Goal: Navigation & Orientation: Find specific page/section

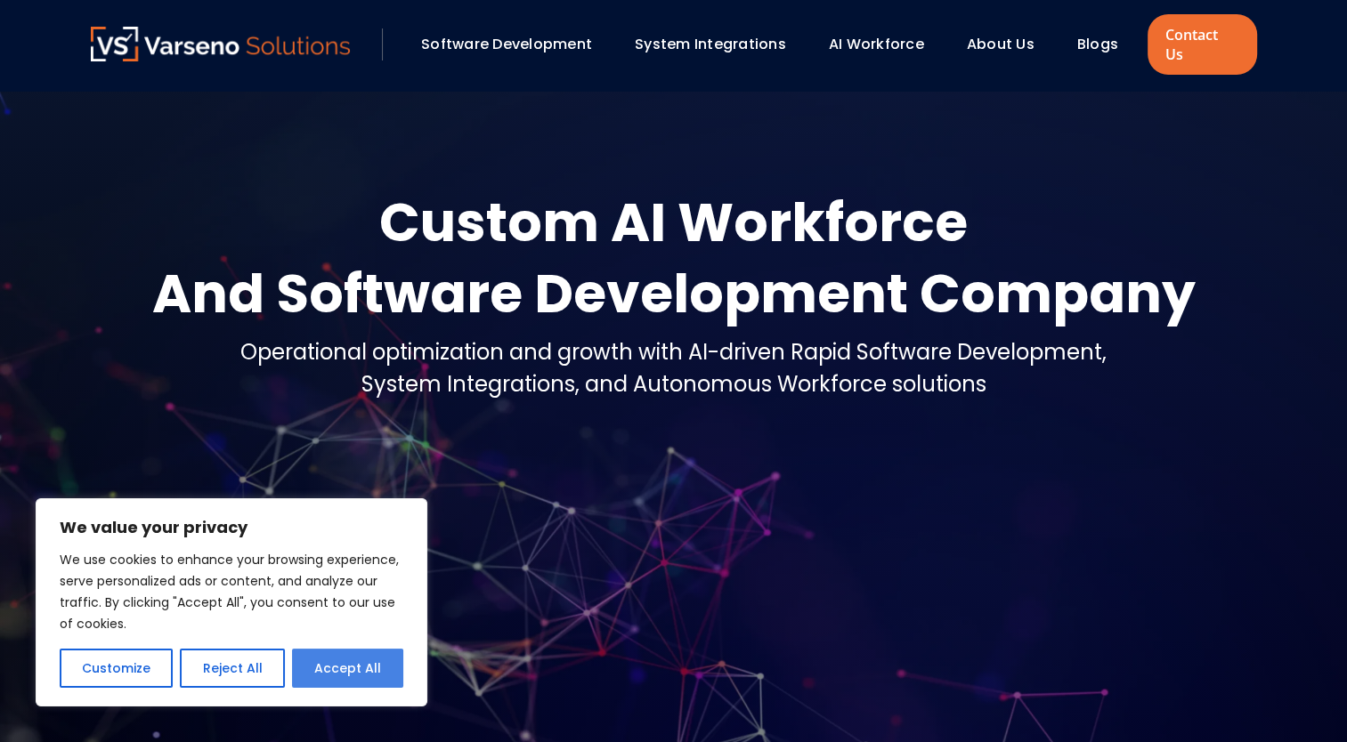
click at [385, 673] on button "Accept All" at bounding box center [347, 668] width 111 height 39
checkbox input "true"
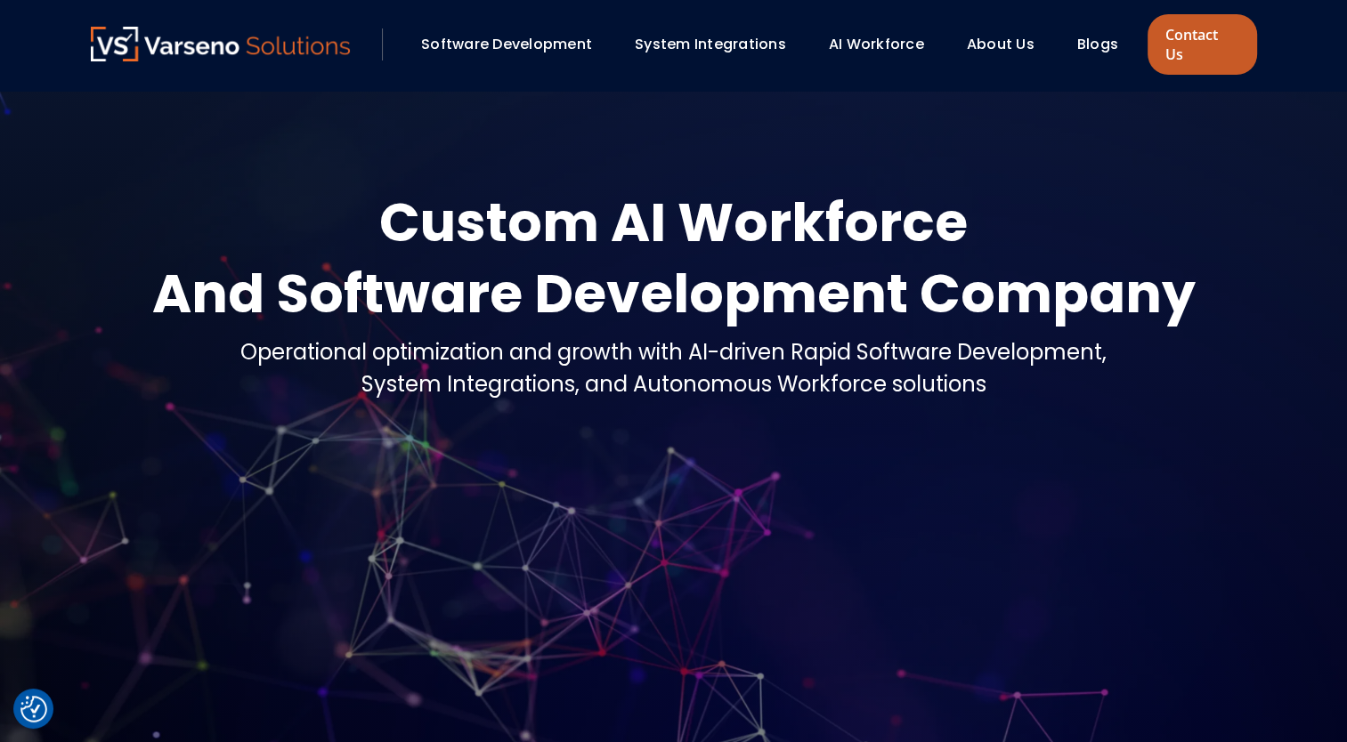
click at [1191, 34] on link "Contact Us" at bounding box center [1201, 44] width 109 height 61
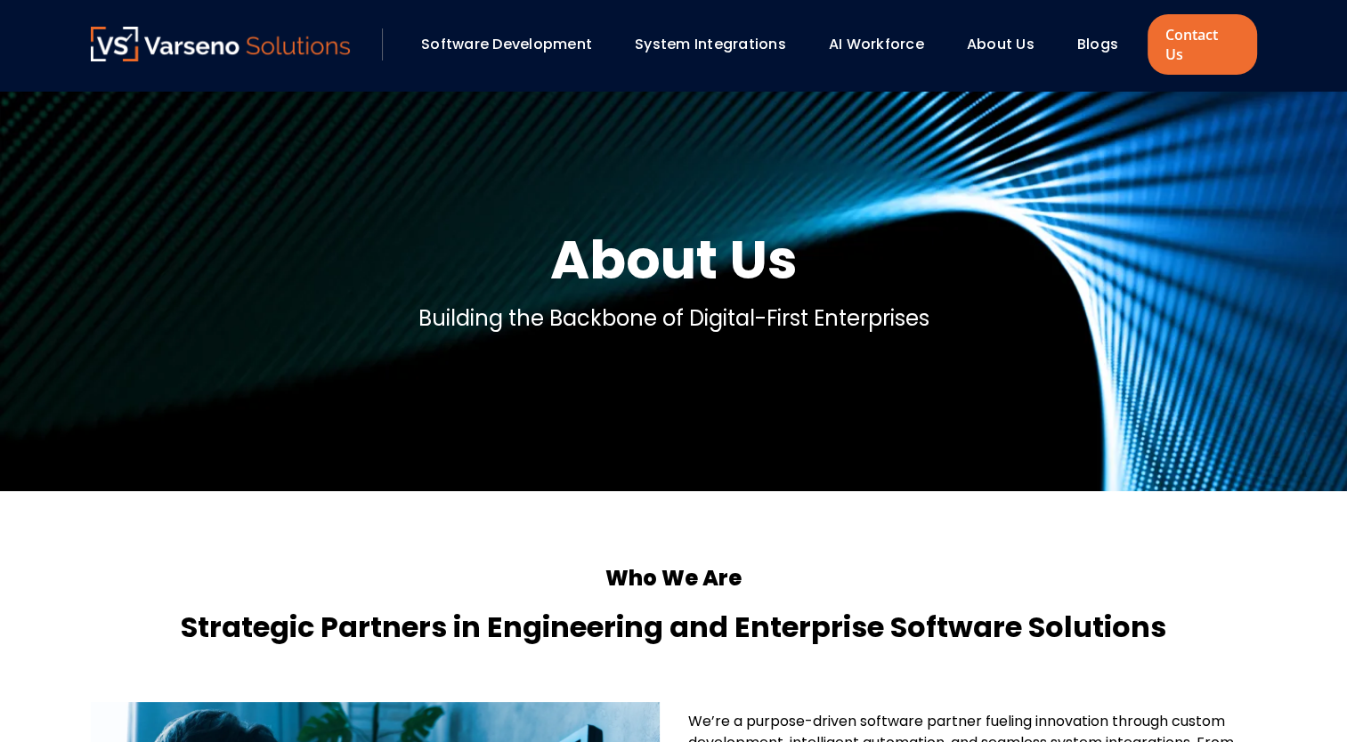
click at [992, 34] on link "About Us" at bounding box center [1001, 44] width 68 height 20
click at [1188, 35] on link "Contact Us" at bounding box center [1201, 44] width 109 height 61
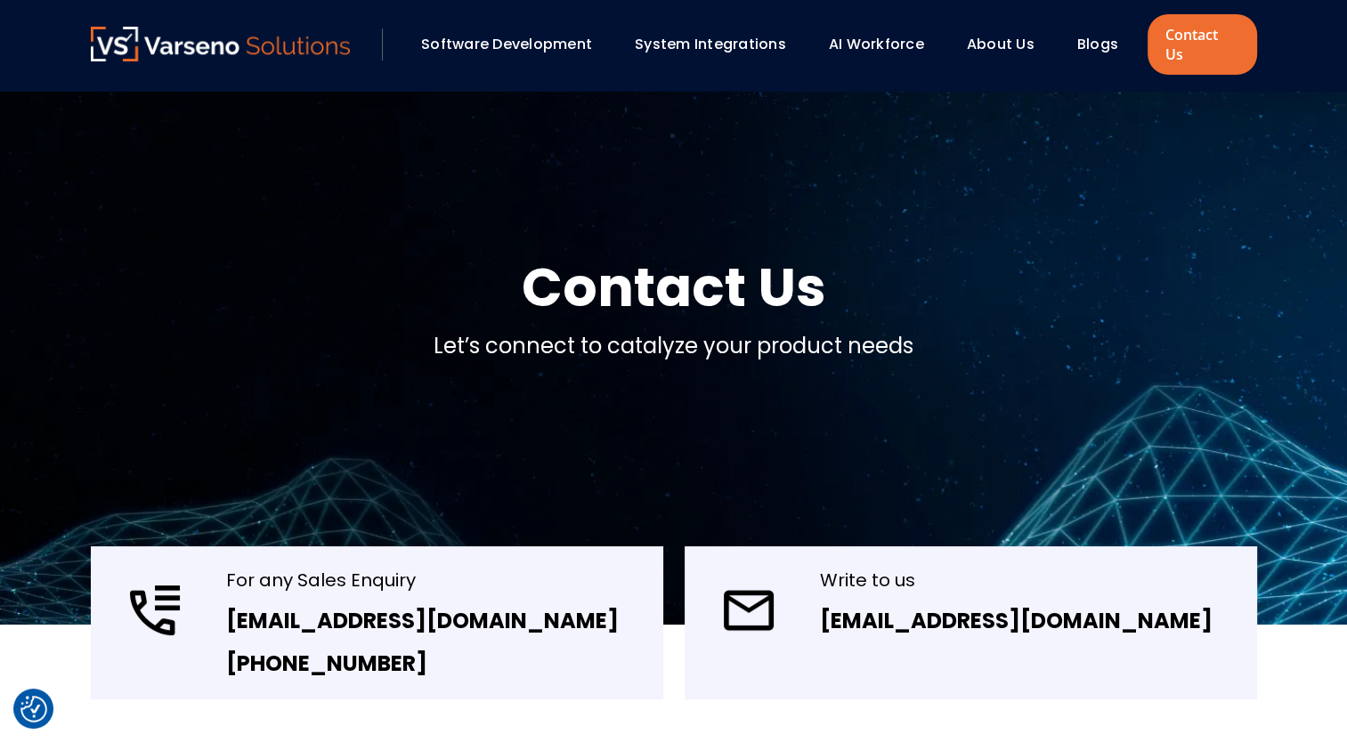
click at [1009, 40] on link "About Us" at bounding box center [1001, 44] width 68 height 20
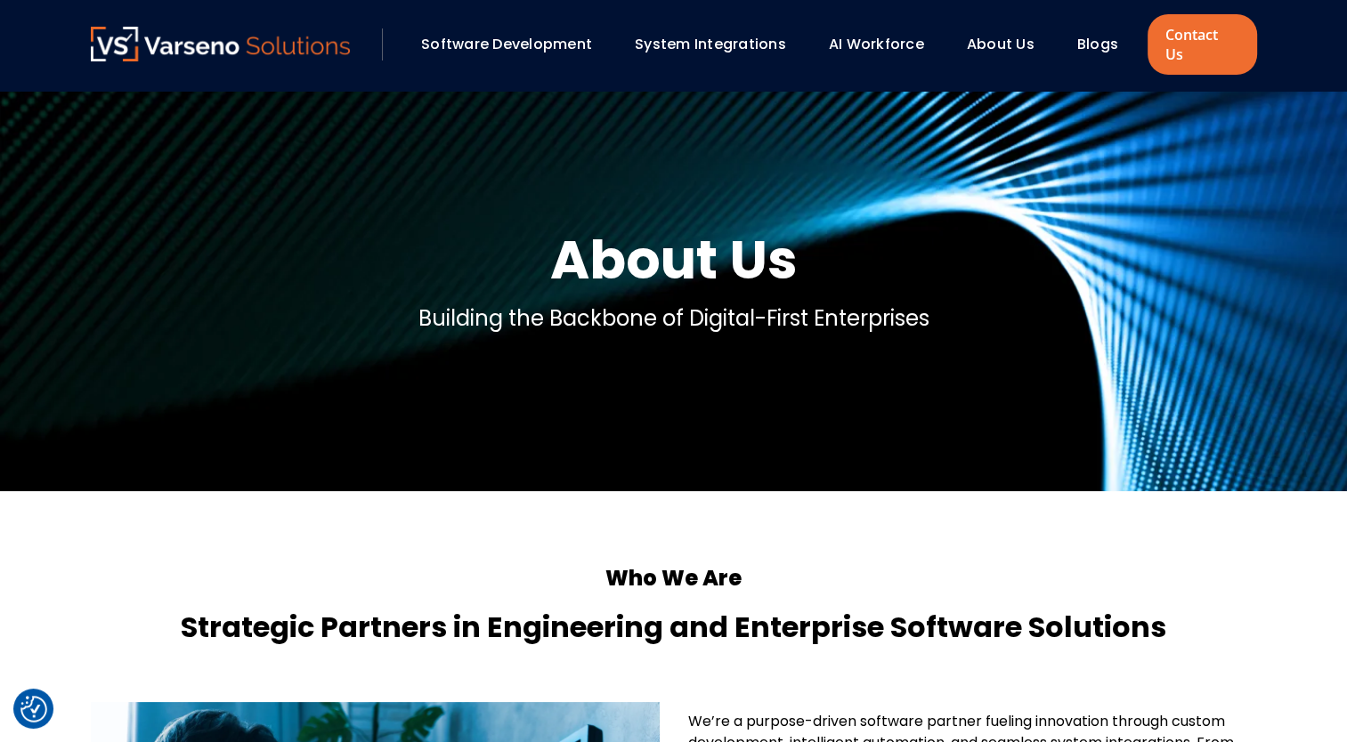
click at [854, 34] on link "AI Workforce" at bounding box center [876, 44] width 95 height 20
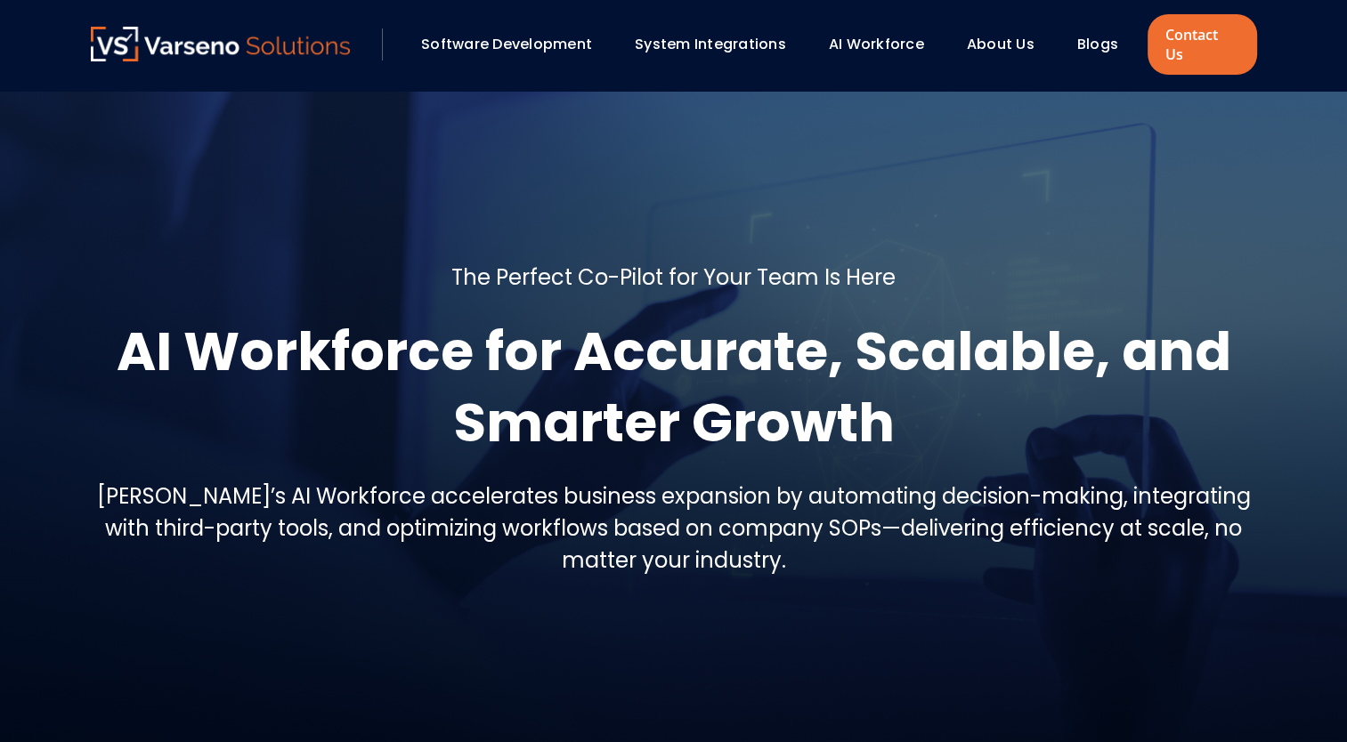
click at [755, 40] on link "System Integrations" at bounding box center [710, 44] width 151 height 20
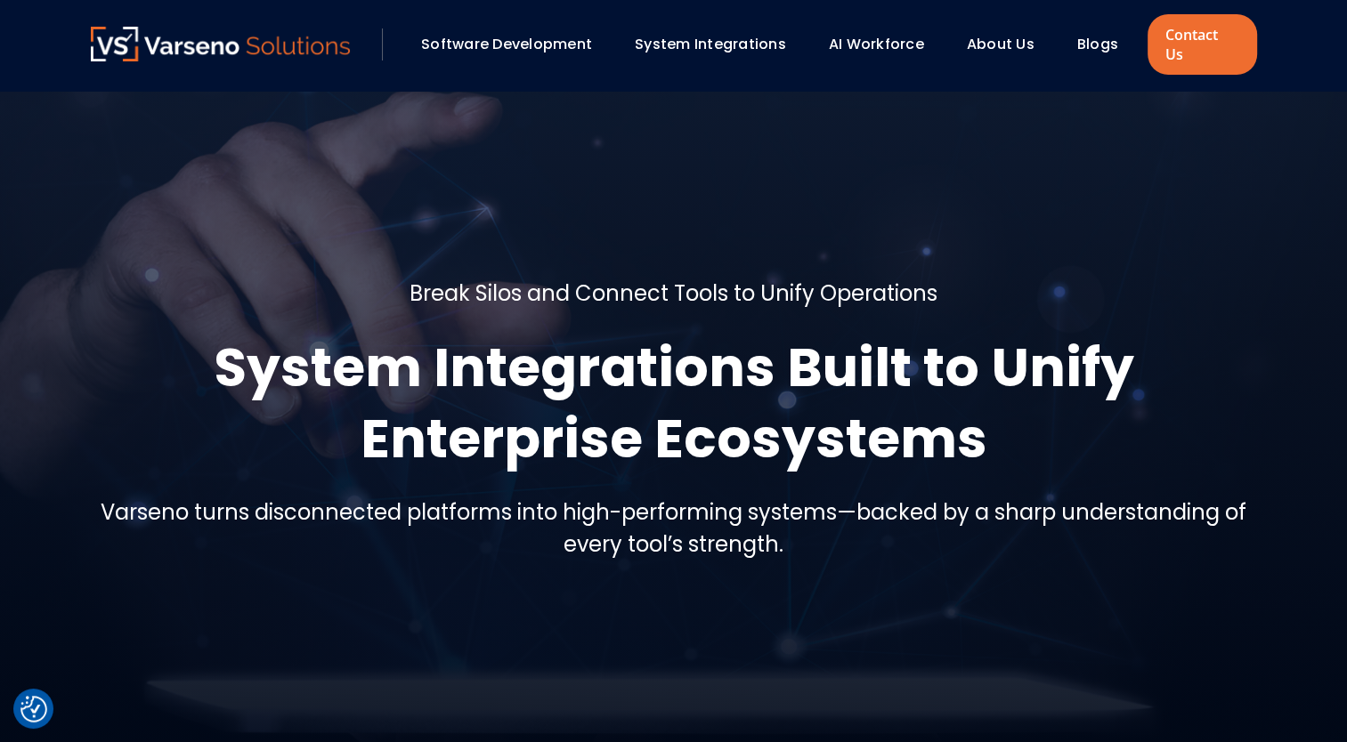
click at [514, 34] on link "Software Development" at bounding box center [506, 44] width 171 height 20
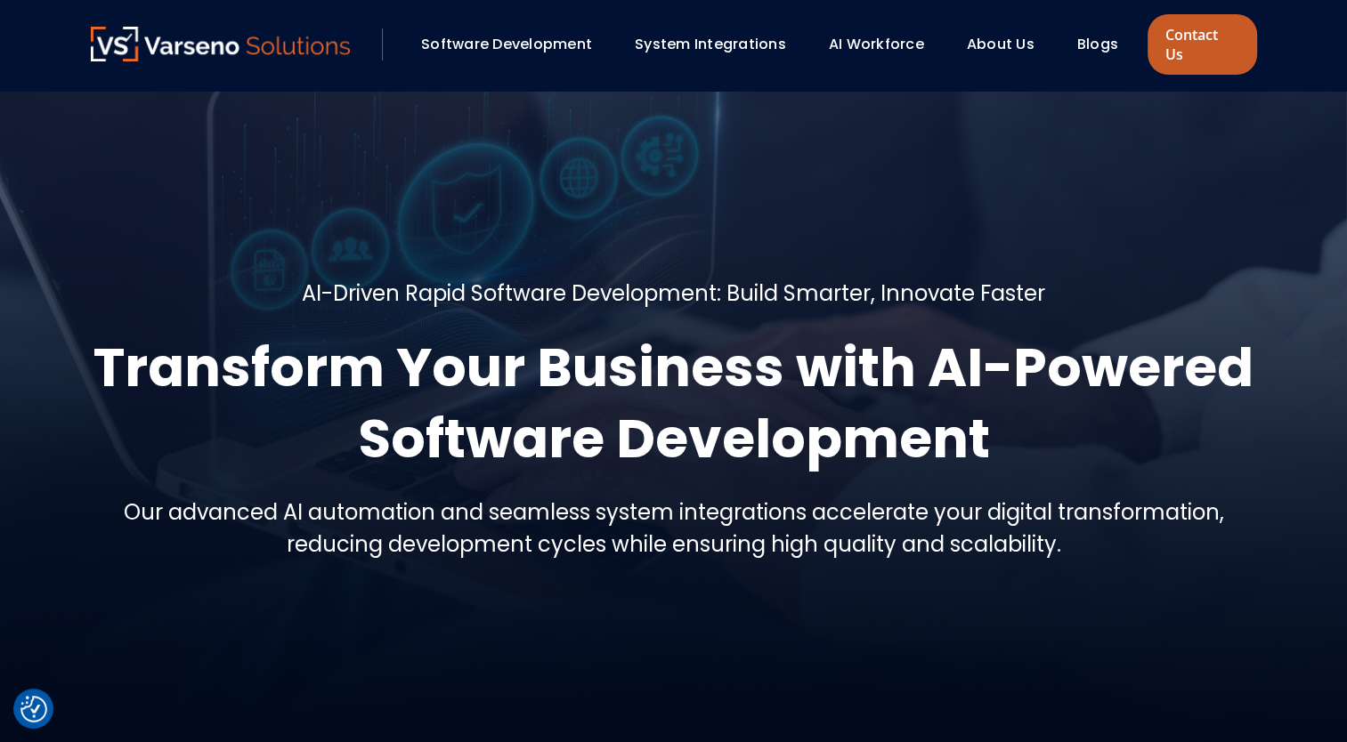
click at [1184, 35] on link "Contact Us" at bounding box center [1201, 44] width 109 height 61
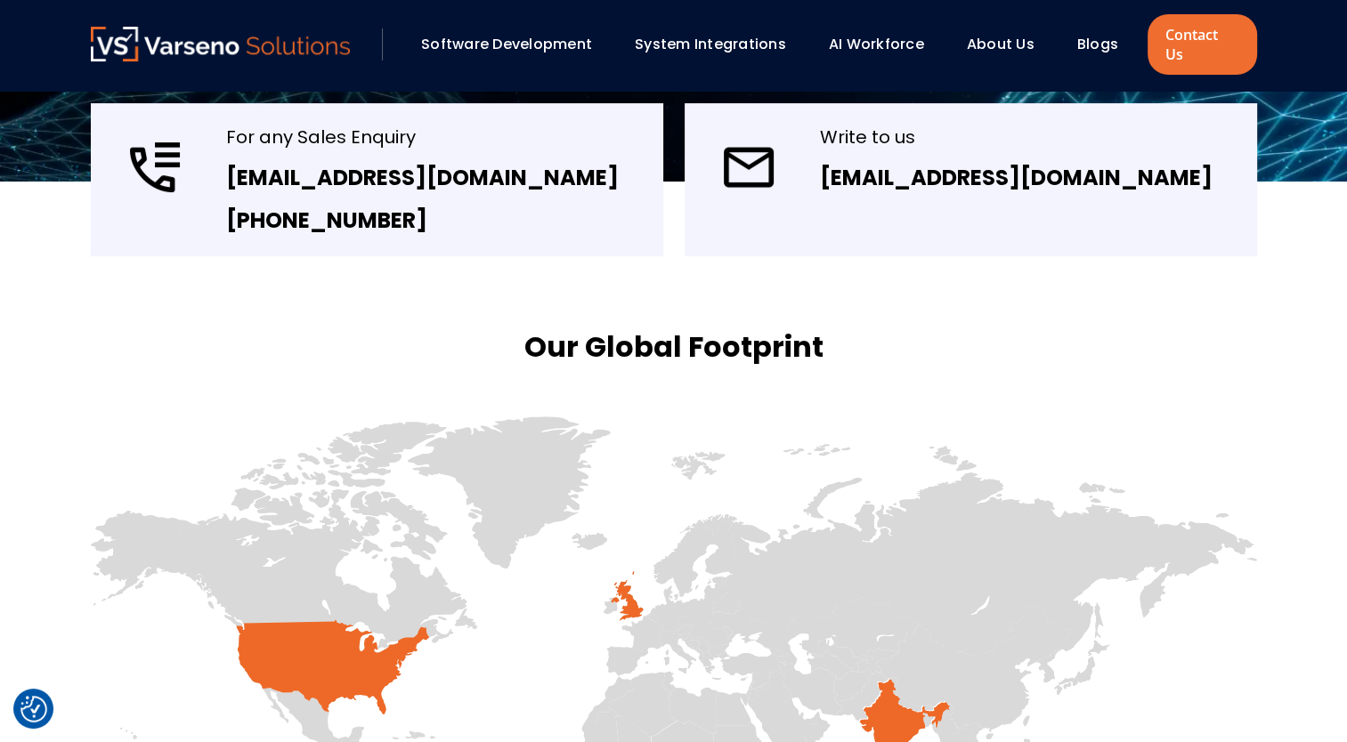
scroll to position [445, 0]
